Goal: Entertainment & Leisure: Consume media (video, audio)

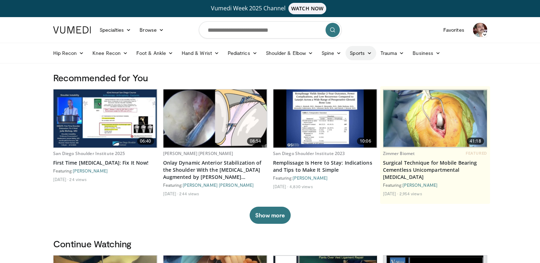
click at [368, 53] on icon at bounding box center [369, 53] width 5 height 5
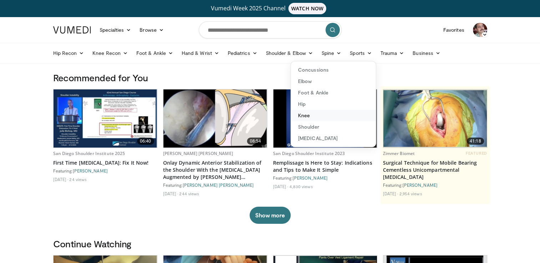
click at [306, 112] on link "Knee" at bounding box center [333, 115] width 85 height 11
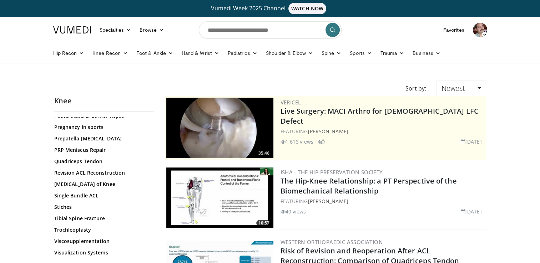
scroll to position [822, 0]
click at [98, 176] on link "Revision ACL Reconstruction" at bounding box center [102, 173] width 96 height 7
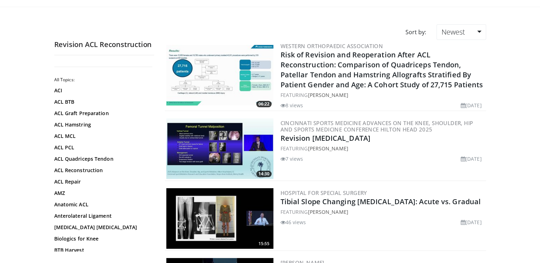
scroll to position [50, 0]
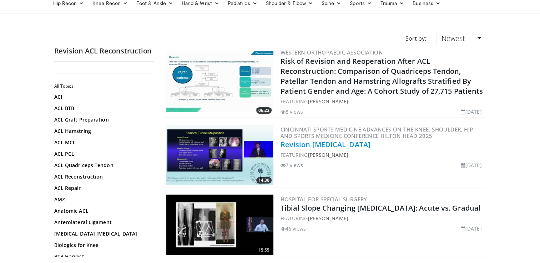
click at [330, 145] on link "Revision Anterior Cruciate Ligament Reconstruction" at bounding box center [326, 145] width 90 height 10
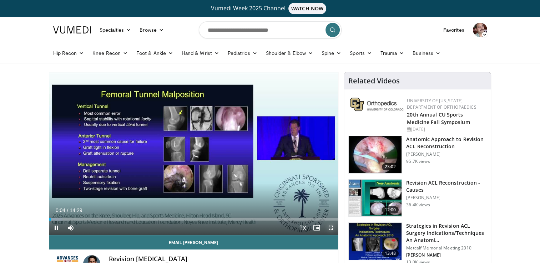
click at [328, 227] on span "Video Player" at bounding box center [331, 228] width 14 height 14
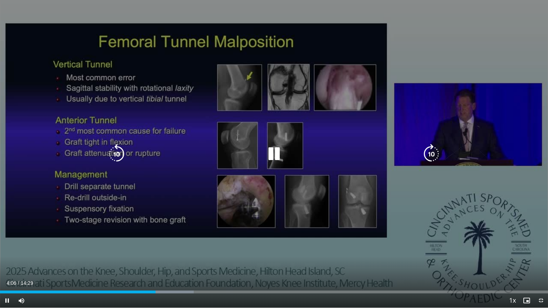
click at [24, 186] on div "10 seconds Tap to unmute" at bounding box center [274, 154] width 548 height 308
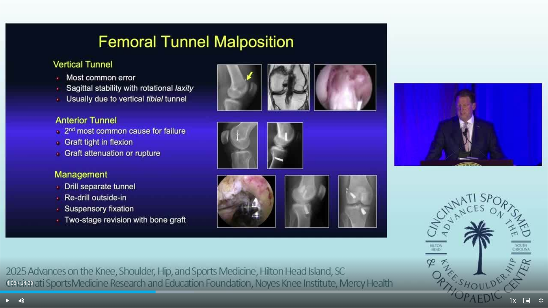
click at [24, 186] on div "10 seconds Tap to unmute" at bounding box center [274, 154] width 548 height 308
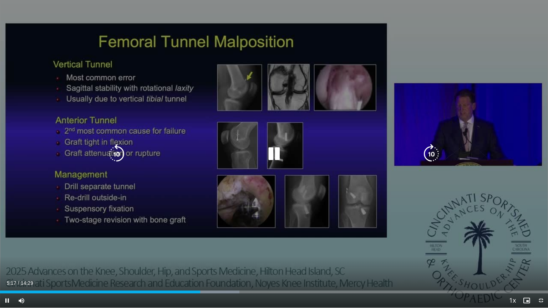
click at [344, 227] on div "10 seconds Tap to unmute" at bounding box center [274, 154] width 548 height 308
click at [380, 230] on div "10 seconds Tap to unmute" at bounding box center [274, 154] width 548 height 308
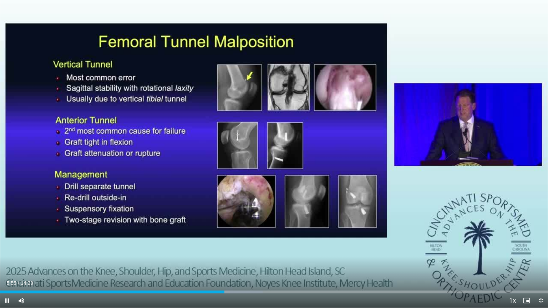
click at [380, 230] on div "10 seconds Tap to unmute" at bounding box center [274, 154] width 548 height 308
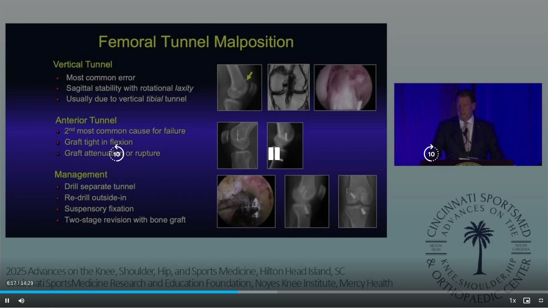
click at [200, 162] on div "10 seconds Tap to unmute" at bounding box center [274, 154] width 548 height 308
